Goal: Task Accomplishment & Management: Manage account settings

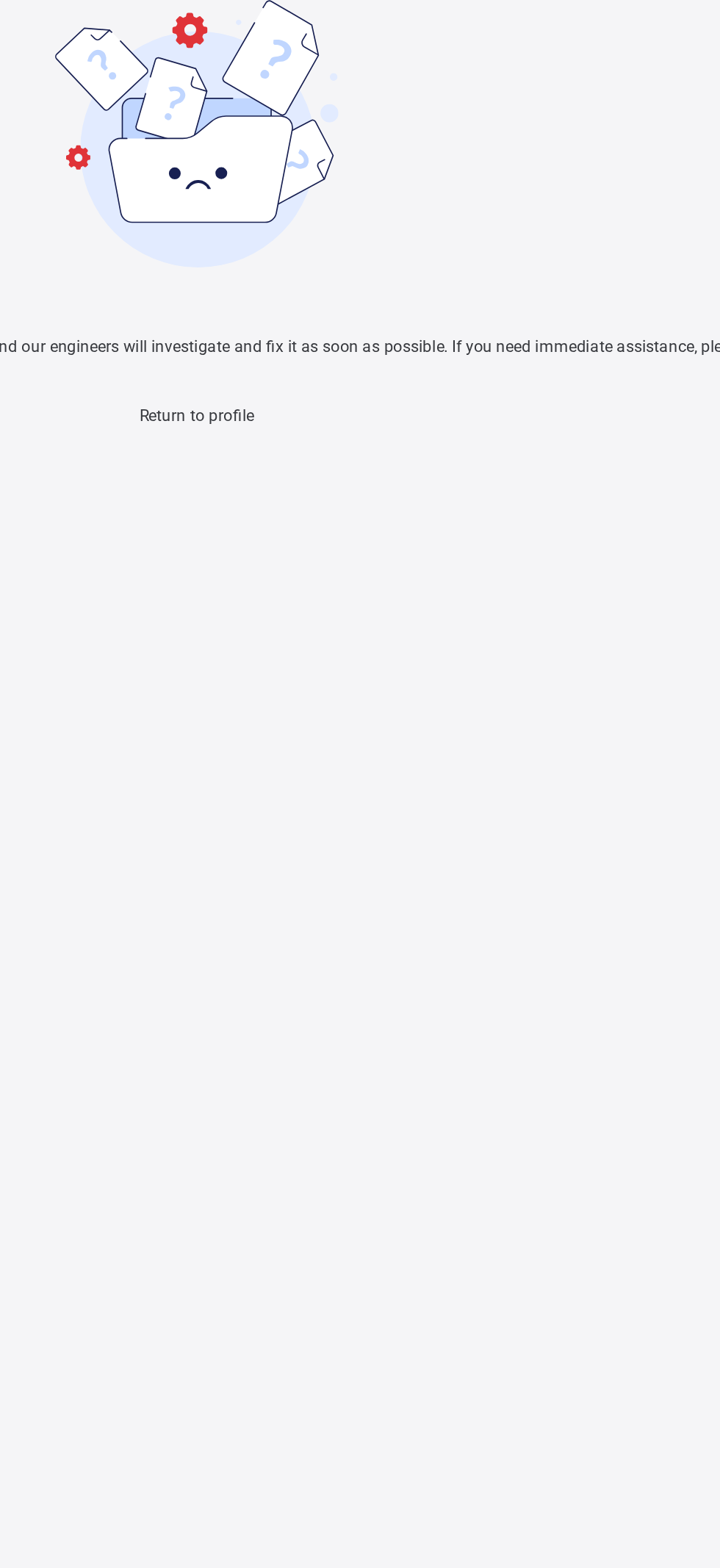
click at [373, 233] on div "Return to profile" at bounding box center [360, 229] width 720 height 10
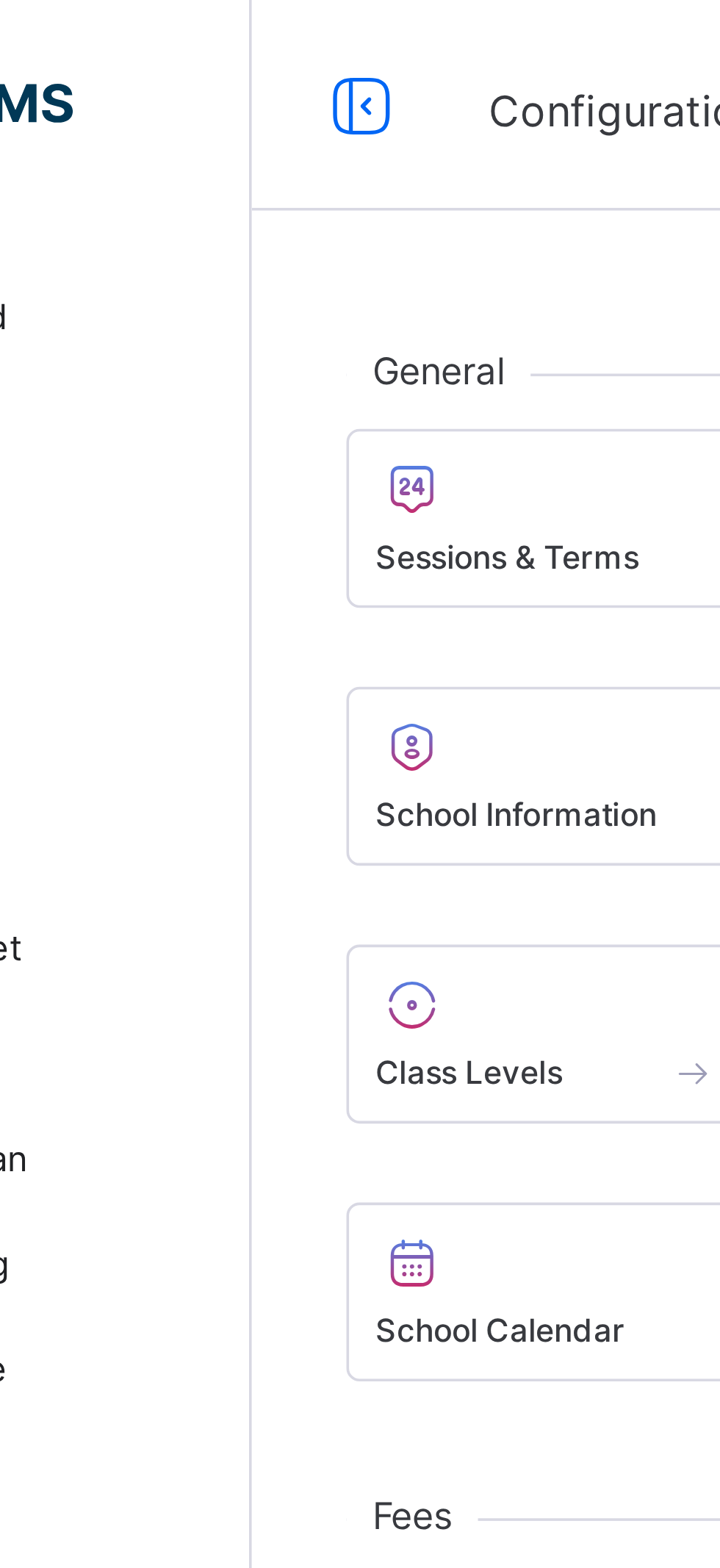
click at [262, 155] on span "Sessions & Terms" at bounding box center [247, 155] width 74 height 11
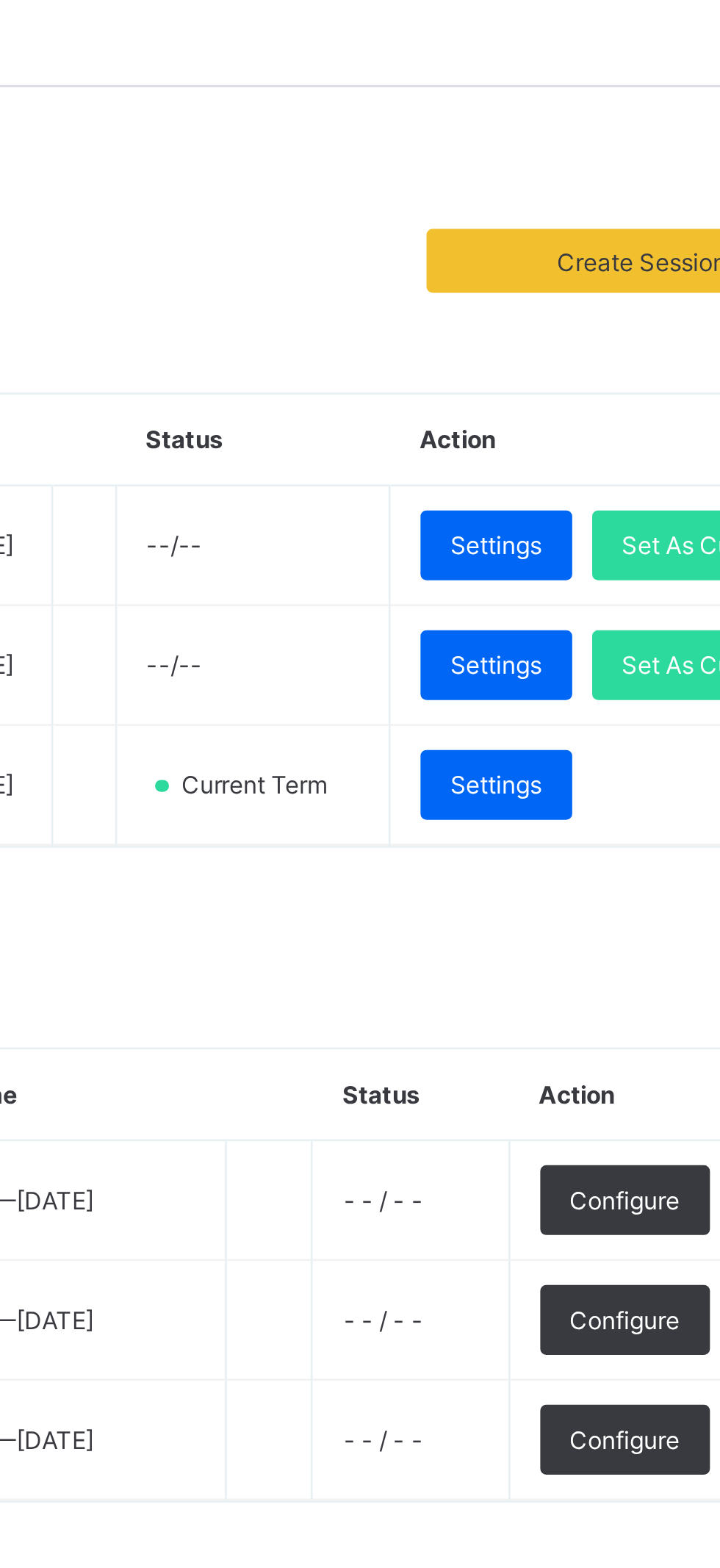
click at [578, 414] on span "Settings" at bounding box center [560, 408] width 34 height 11
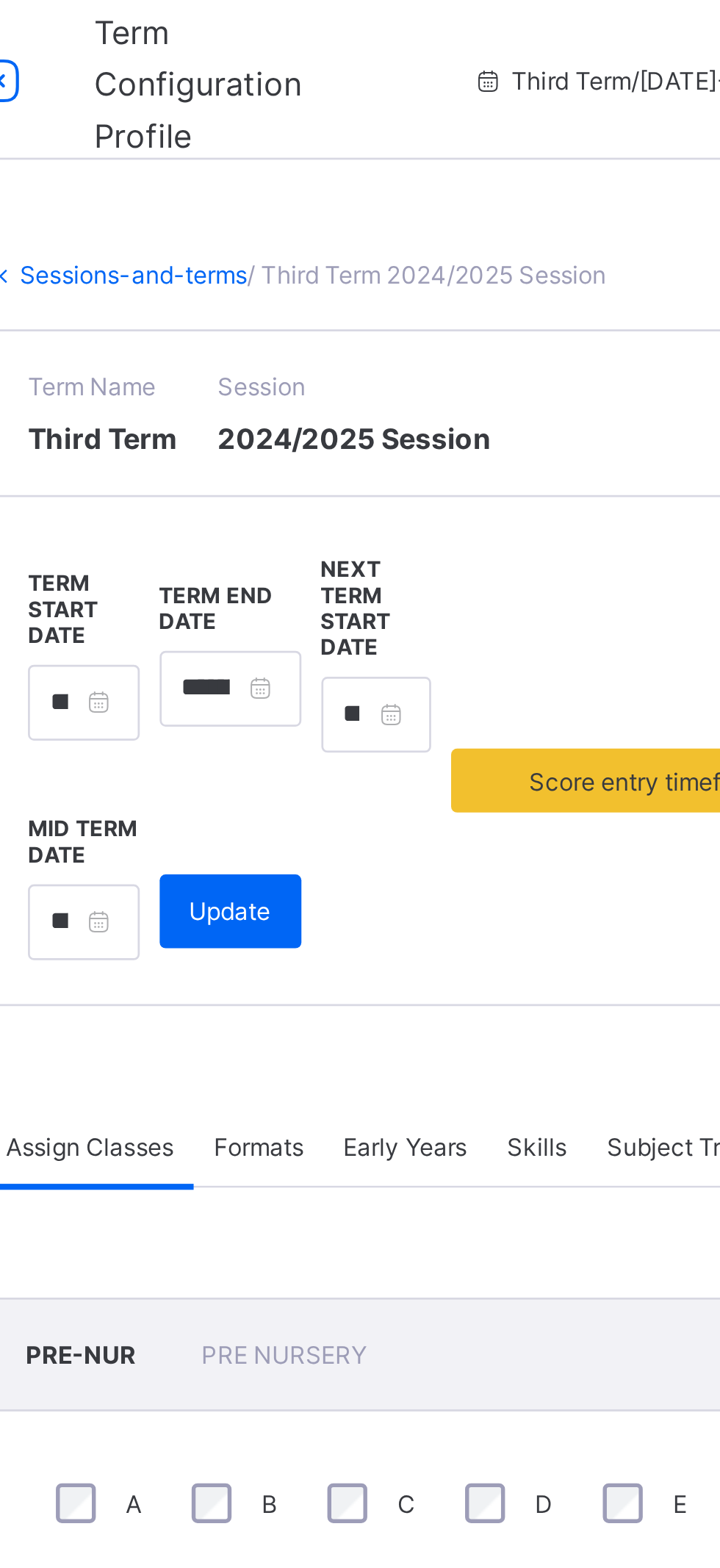
click at [381, 28] on icon at bounding box center [387, 30] width 13 height 11
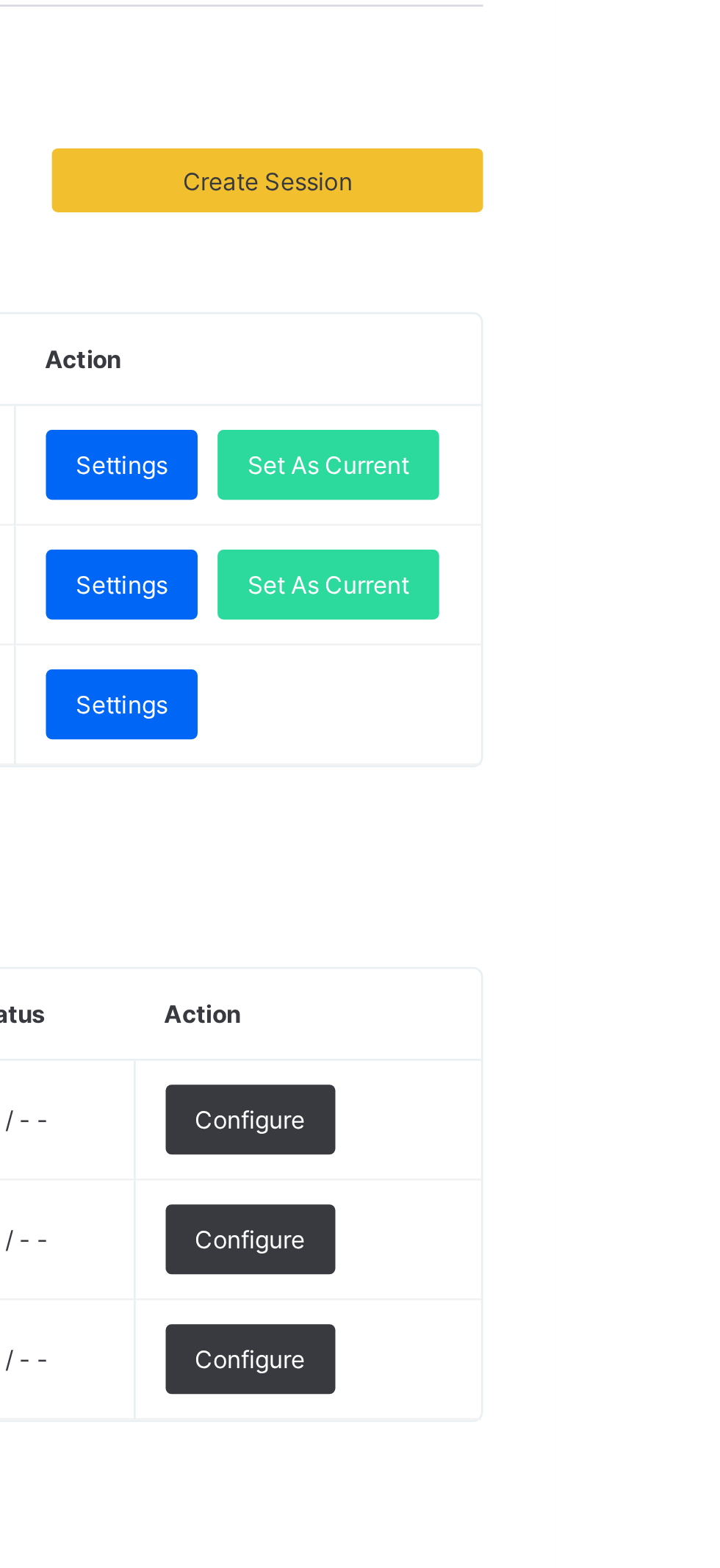
click at [628, 567] on span "Configure" at bounding box center [607, 561] width 40 height 11
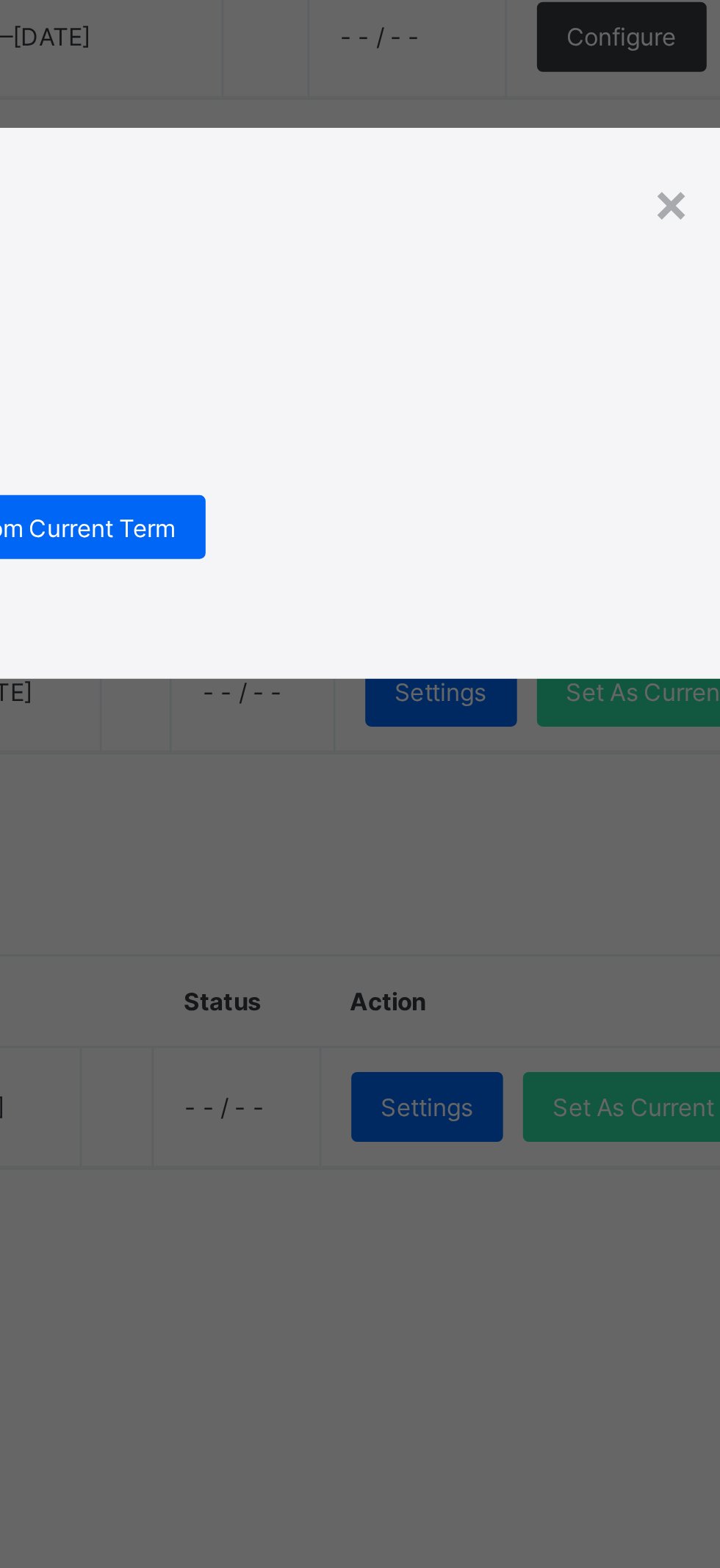
click at [443, 835] on span "Import Configurations From Current Term" at bounding box center [360, 830] width 167 height 11
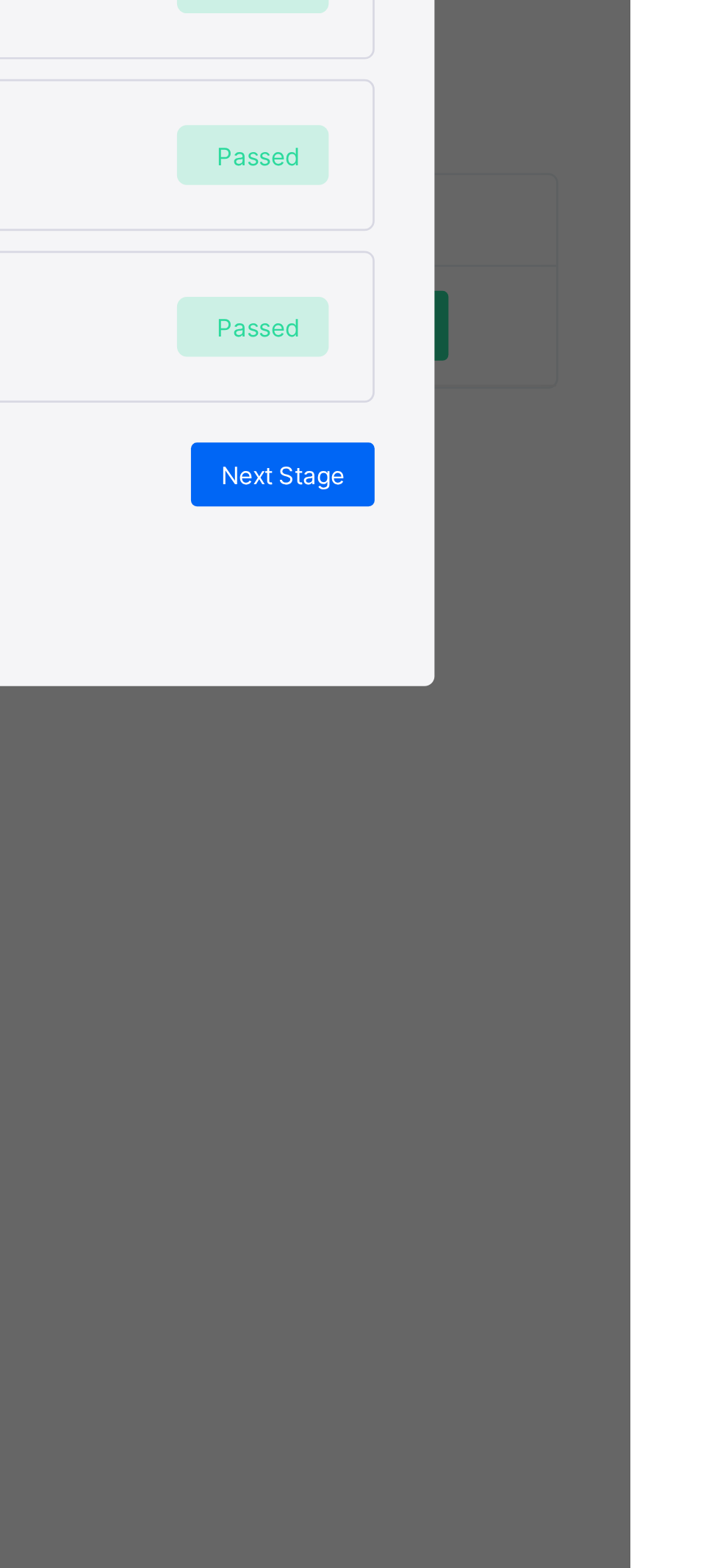
click at [626, 1109] on div "Next Stage" at bounding box center [592, 1098] width 68 height 24
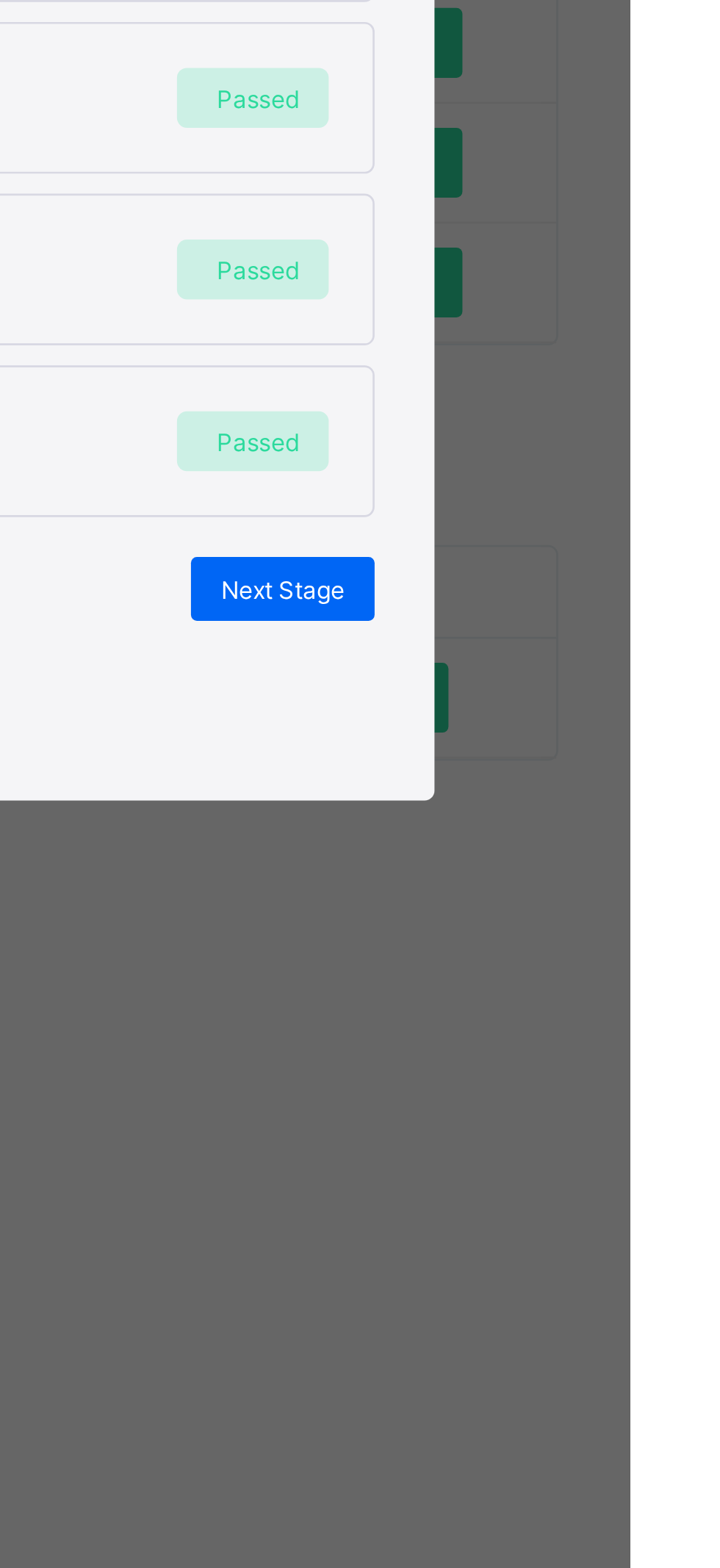
click at [615, 1009] on span "Next Stage" at bounding box center [592, 1003] width 45 height 11
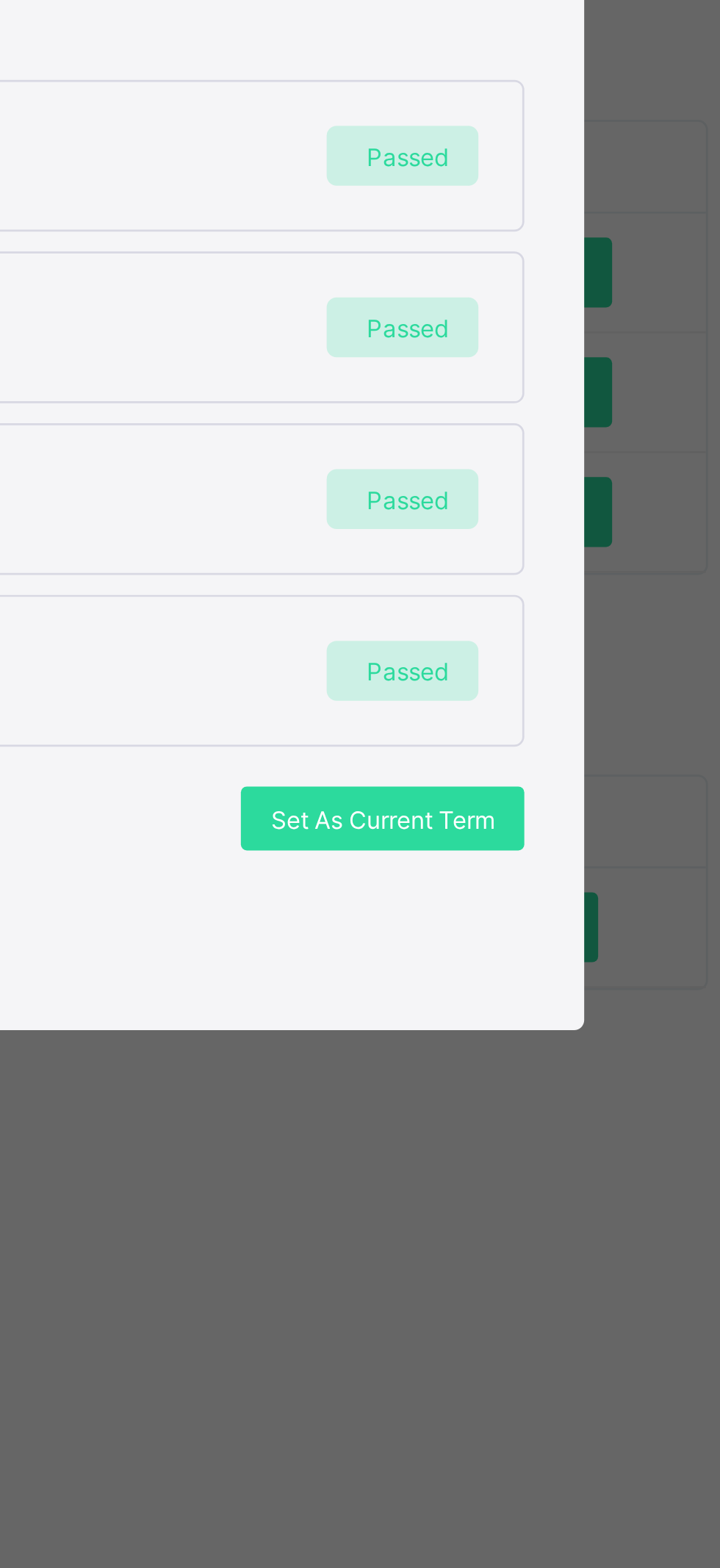
click at [615, 1009] on span "Set As Current Term" at bounding box center [573, 1003] width 82 height 11
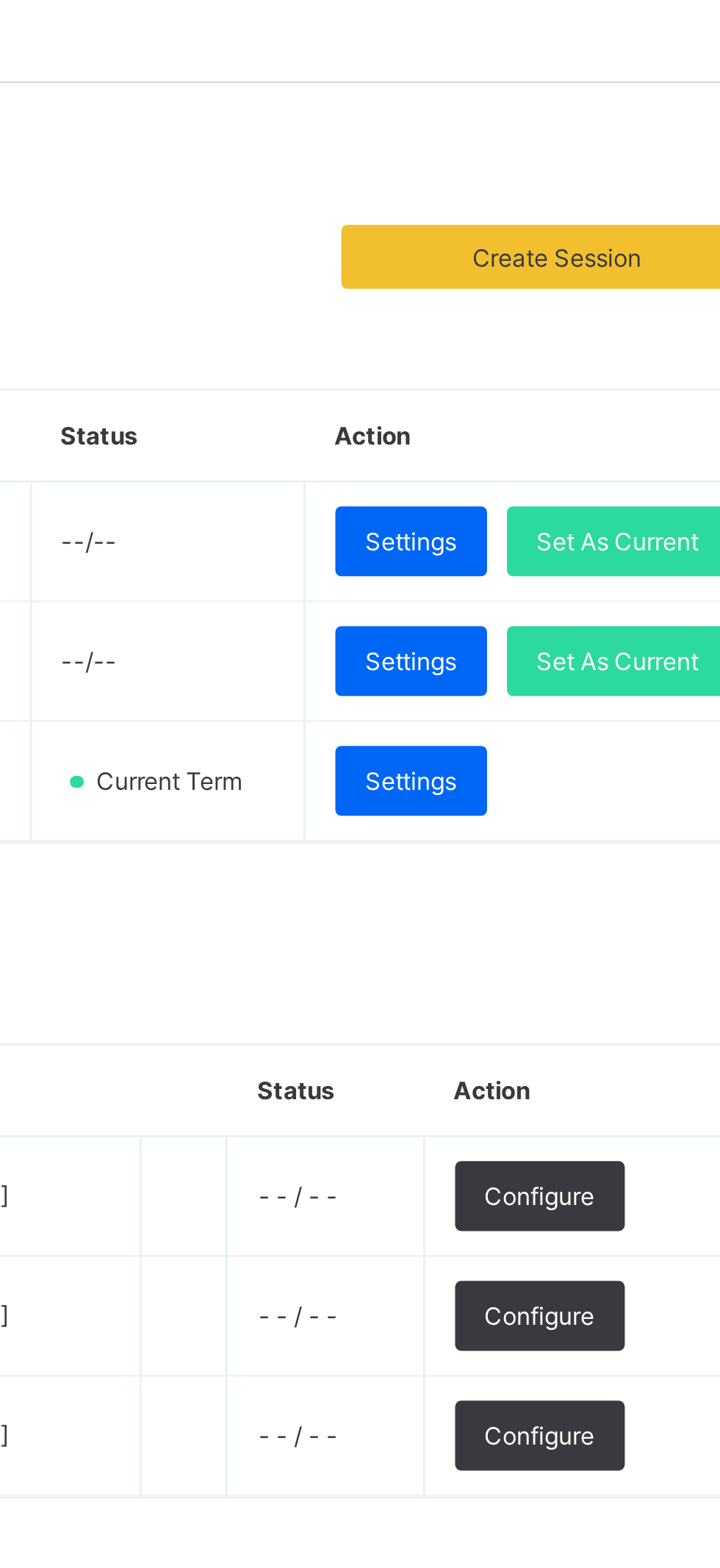
click at [586, 421] on div "Settings" at bounding box center [560, 408] width 56 height 25
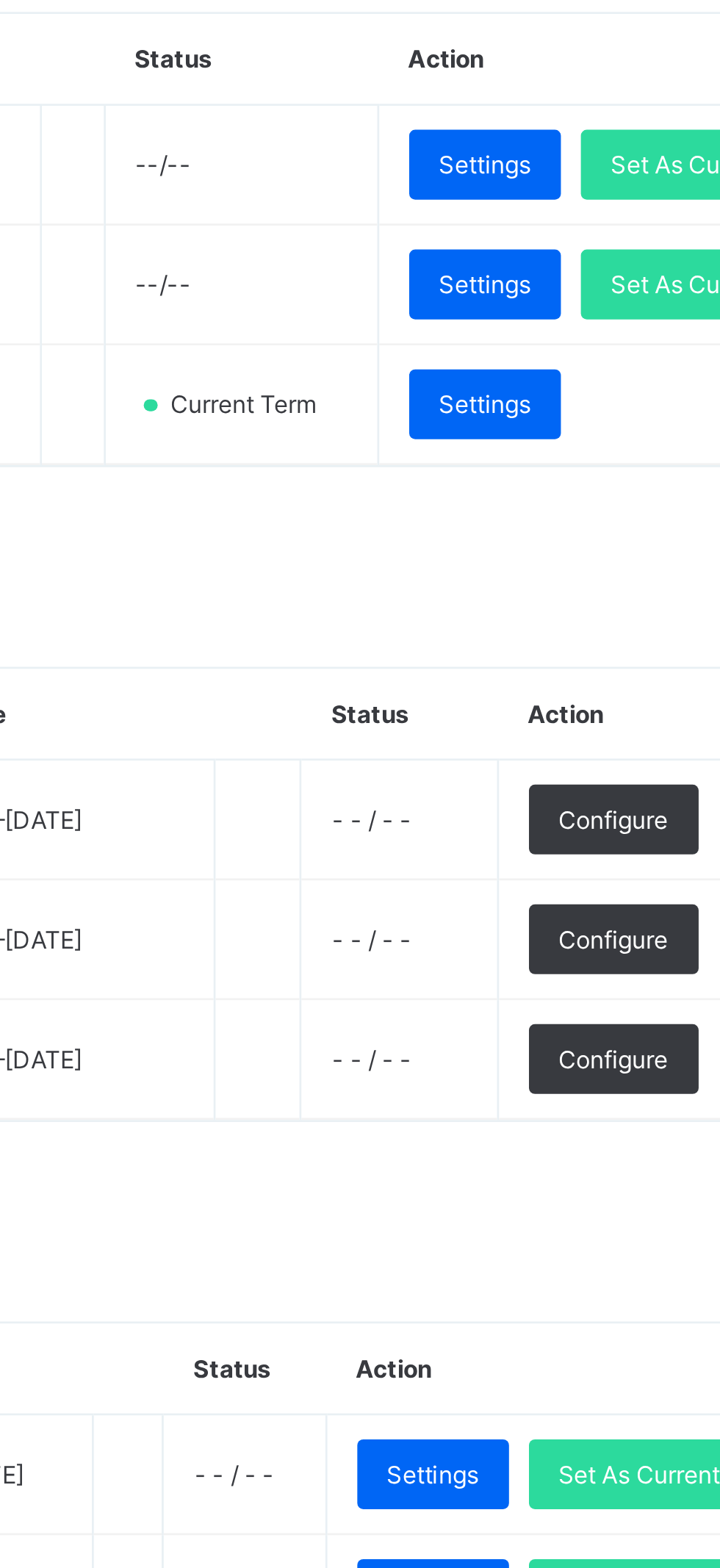
click at [533, 567] on span "- - / - -" at bounding box center [518, 561] width 29 height 11
